Goal: Information Seeking & Learning: Check status

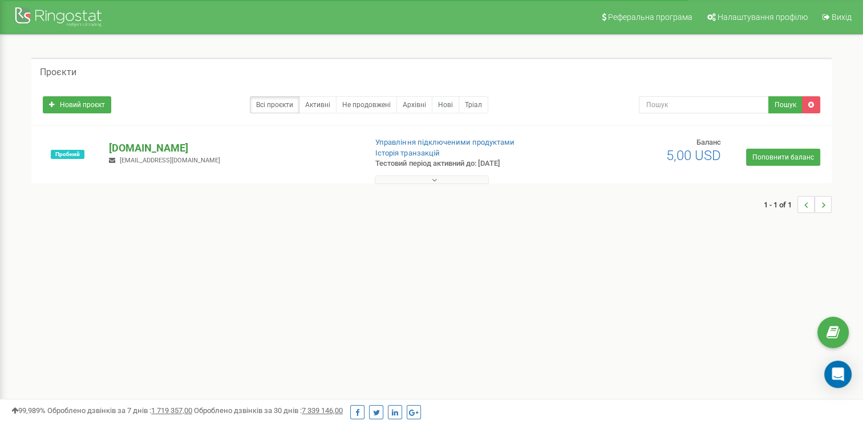
click at [160, 145] on p "[DOMAIN_NAME]" at bounding box center [232, 148] width 247 height 15
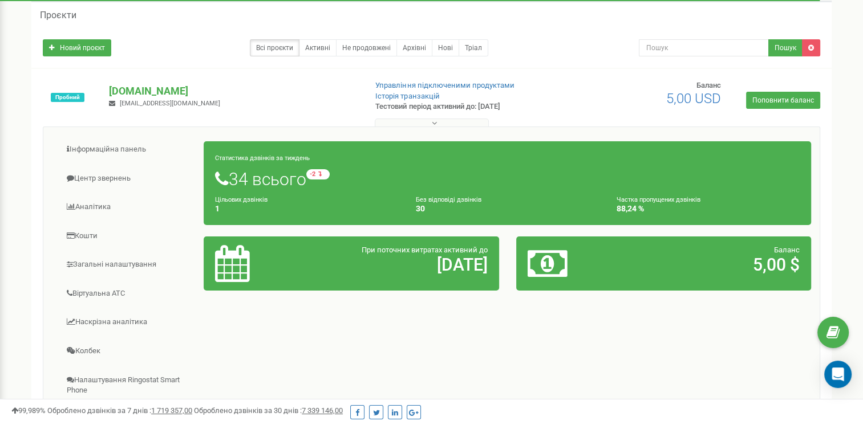
scroll to position [114, 0]
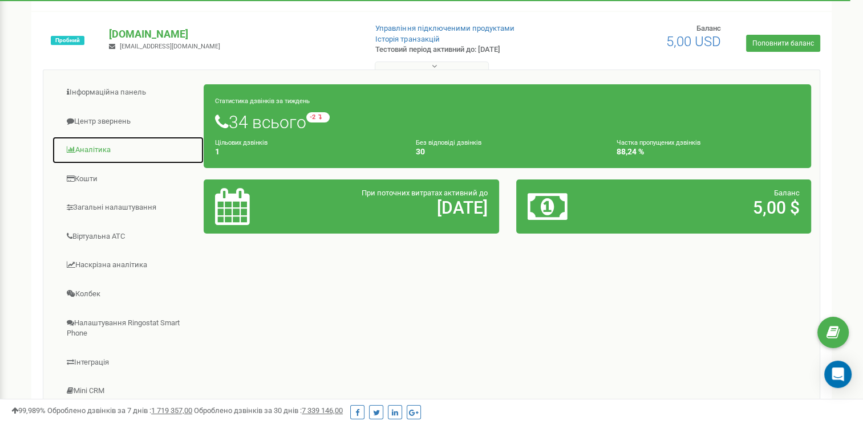
click at [93, 149] on link "Аналiтика" at bounding box center [128, 150] width 152 height 28
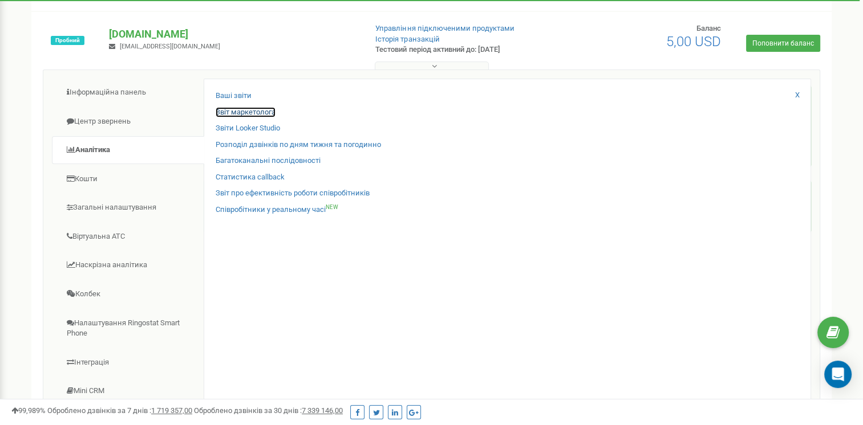
click at [237, 110] on link "Звіт маркетолога" at bounding box center [246, 112] width 60 height 11
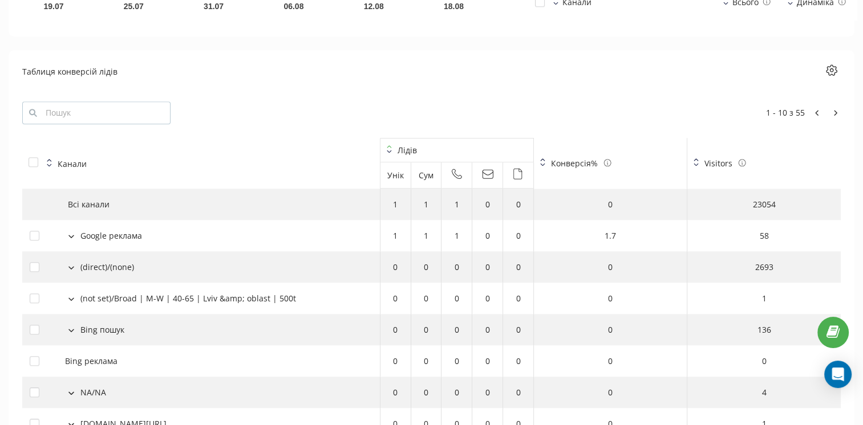
scroll to position [1197, 0]
